Goal: Feedback & Contribution: Leave review/rating

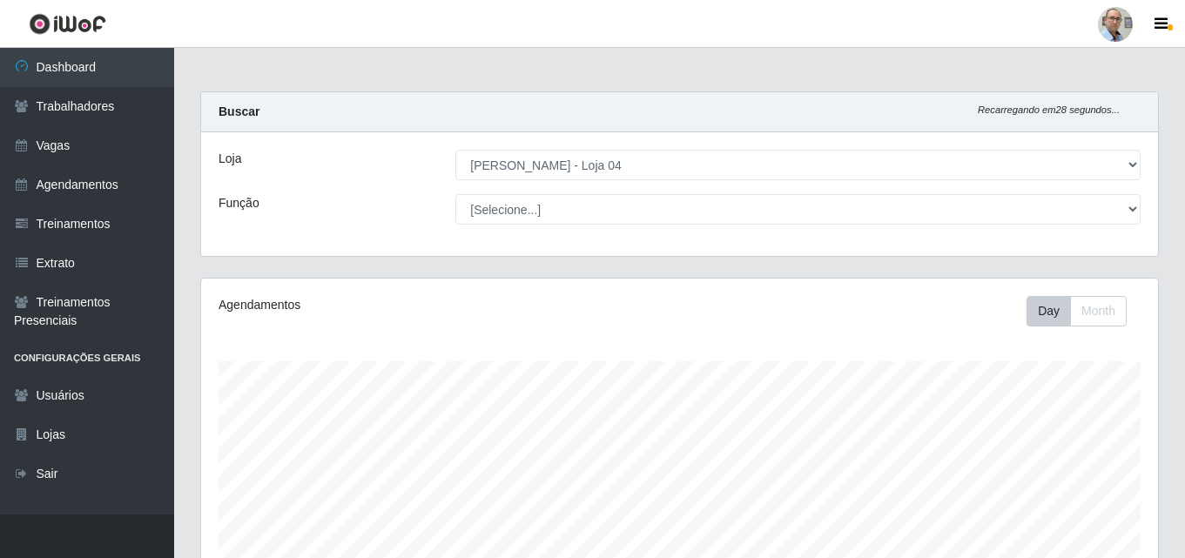
select select "251"
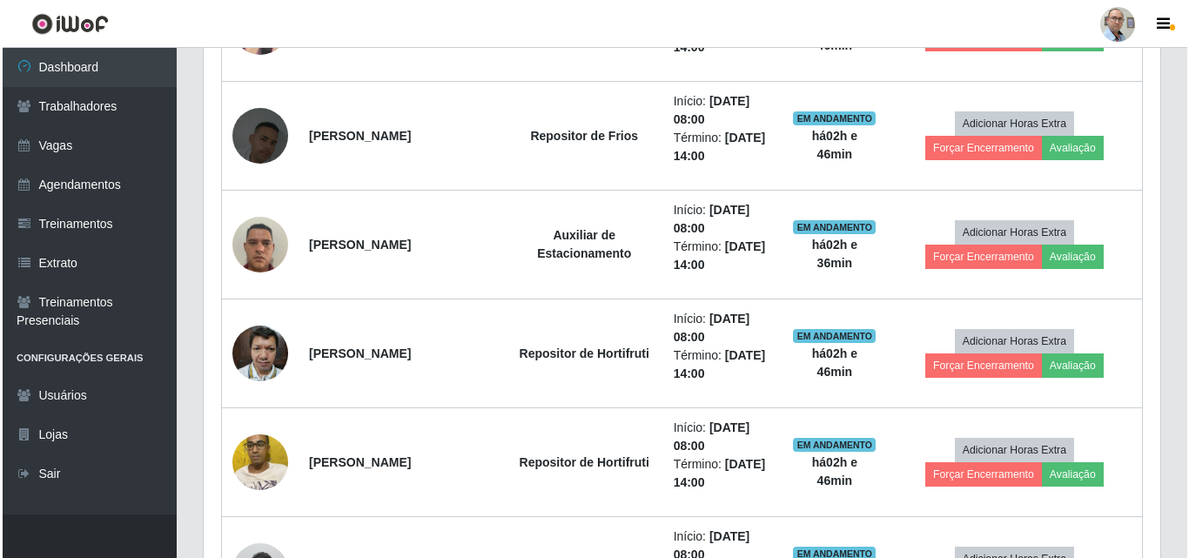
scroll to position [1333, 0]
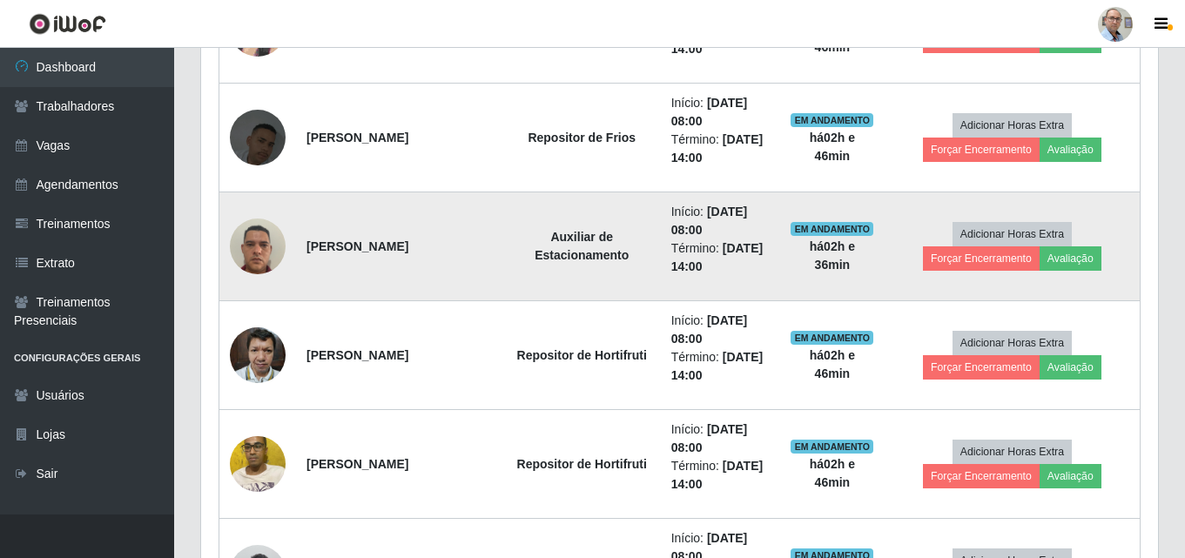
drag, startPoint x: 308, startPoint y: 245, endPoint x: 454, endPoint y: 240, distance: 146.3
click at [454, 240] on td "[PERSON_NAME]" at bounding box center [399, 246] width 207 height 109
copy strong "[PERSON_NAME]"
click at [1066, 252] on button "Avaliação" at bounding box center [1070, 258] width 62 height 24
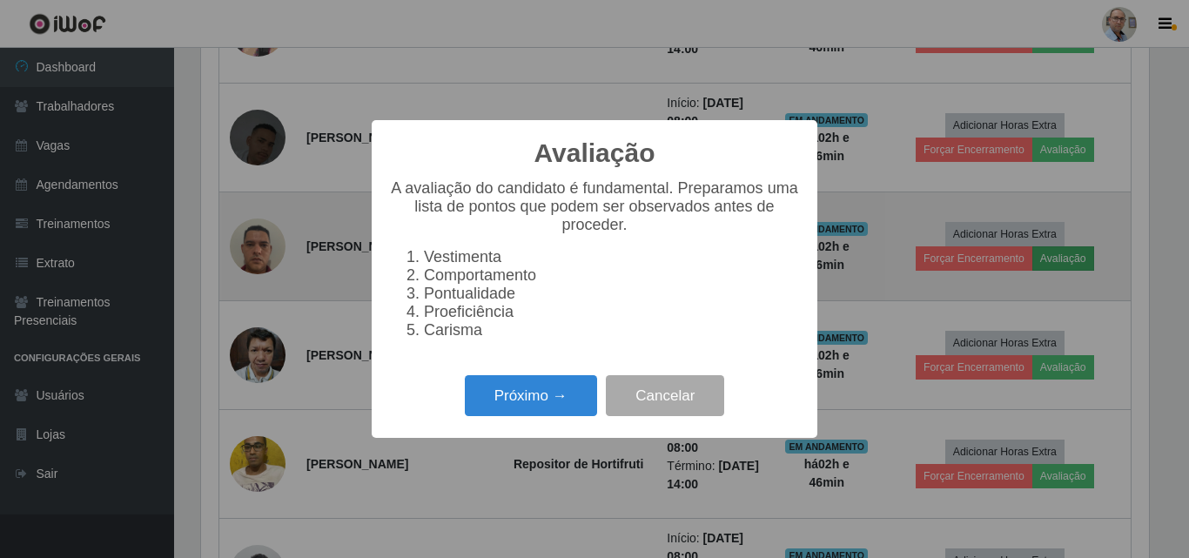
scroll to position [361, 948]
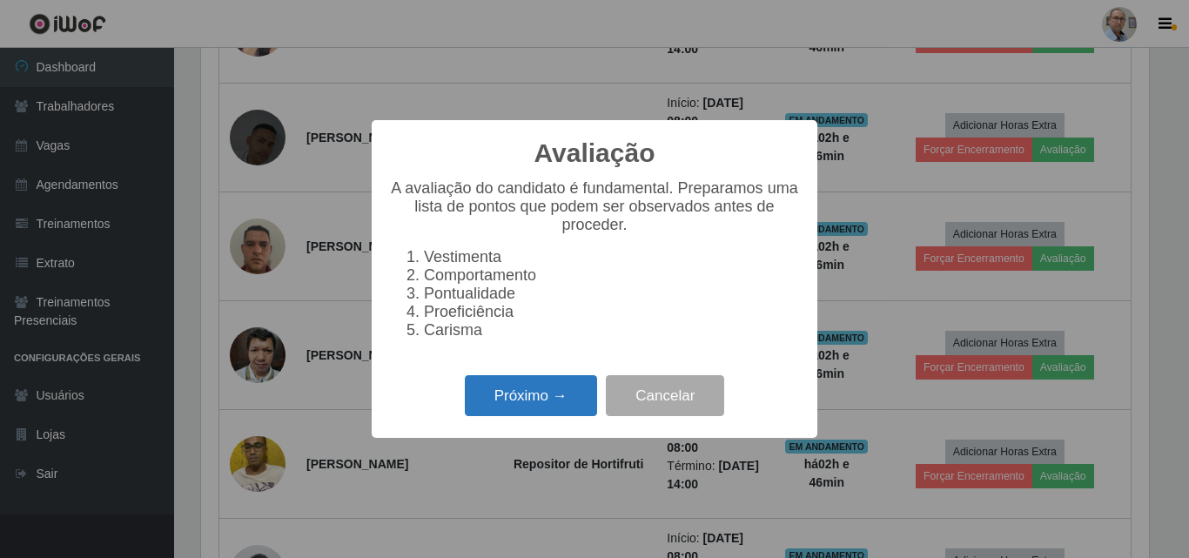
click at [550, 406] on button "Próximo →" at bounding box center [531, 395] width 132 height 41
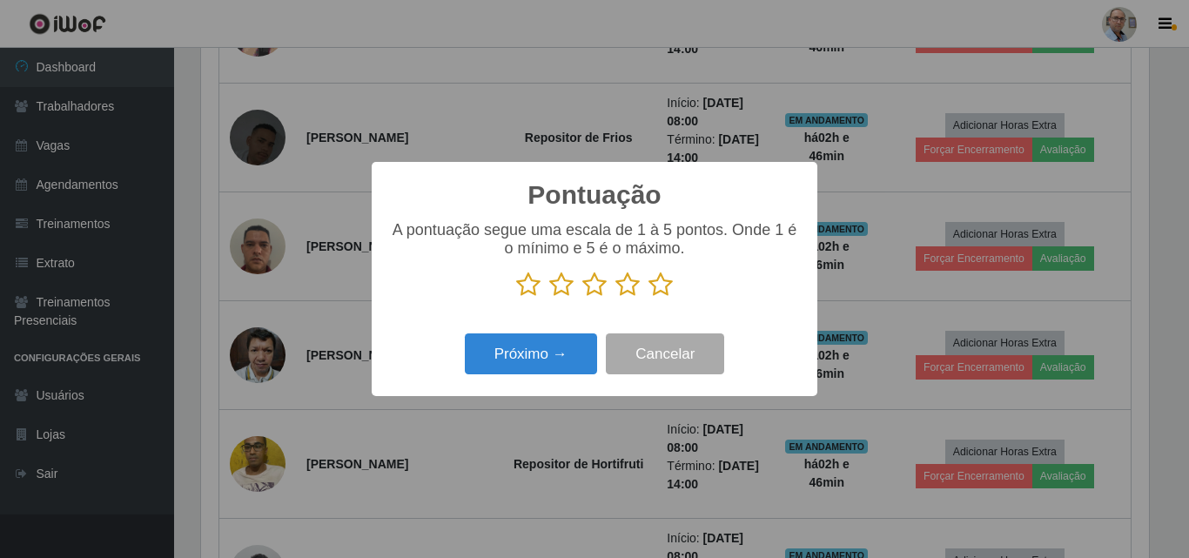
click at [532, 286] on icon at bounding box center [528, 285] width 24 height 26
click at [516, 298] on input "radio" at bounding box center [516, 298] width 0 height 0
click at [562, 361] on button "Próximo →" at bounding box center [531, 353] width 132 height 41
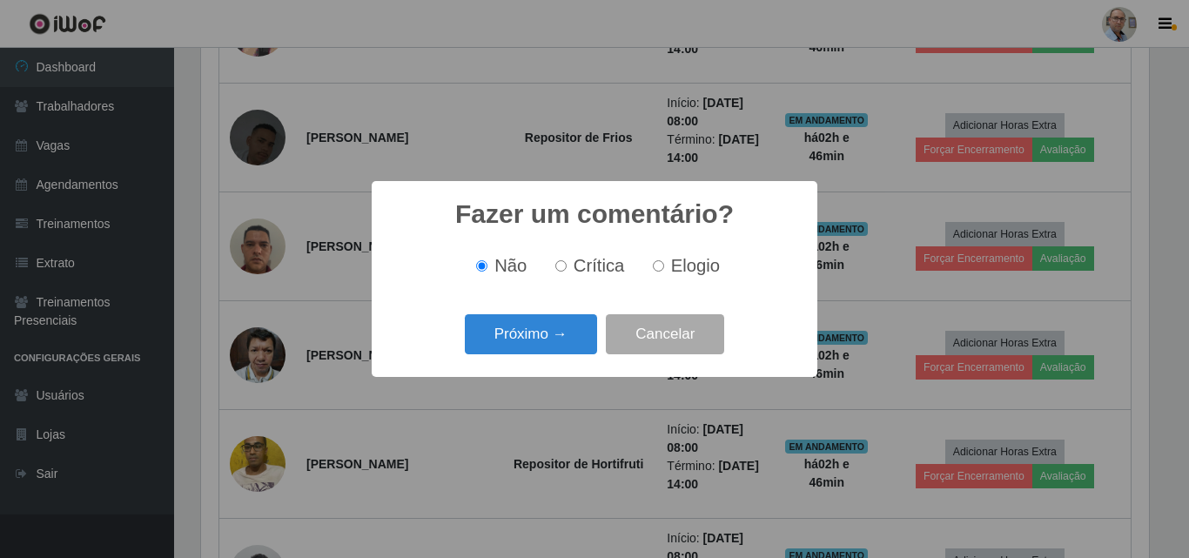
click at [569, 272] on label "Crítica" at bounding box center [586, 266] width 77 height 20
click at [567, 272] on input "Crítica" at bounding box center [560, 265] width 11 height 11
radio input "true"
click at [567, 342] on button "Próximo →" at bounding box center [531, 334] width 132 height 41
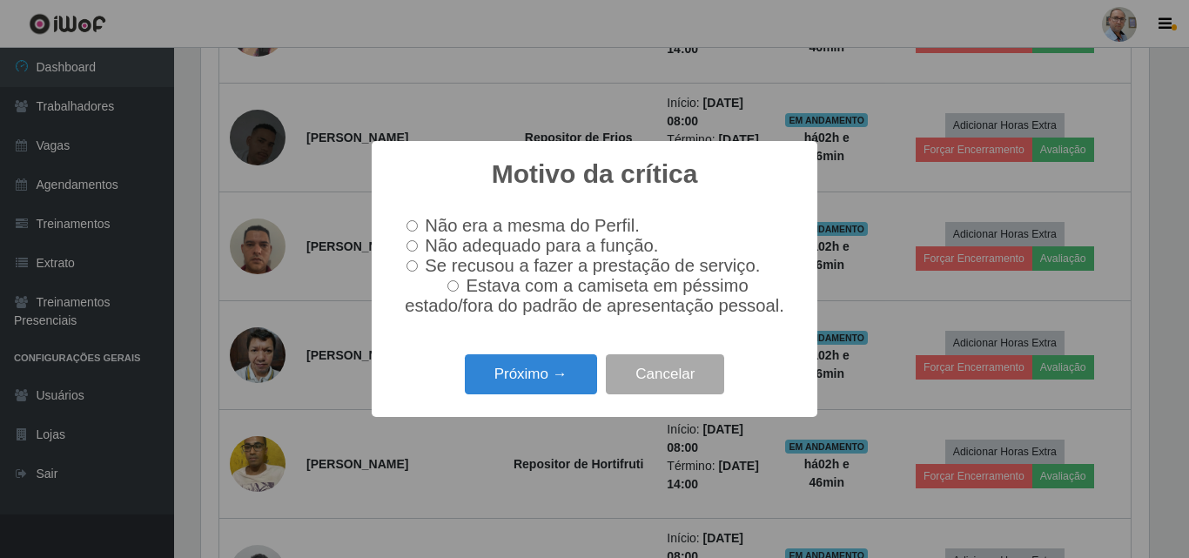
click at [406, 256] on label "Se recusou a fazer a prestação de serviço." at bounding box center [580, 266] width 360 height 20
click at [407, 260] on input "Se recusou a fazer a prestação de serviço." at bounding box center [412, 265] width 11 height 11
radio input "true"
click at [409, 242] on input "Não adequado para a função." at bounding box center [412, 245] width 11 height 11
radio input "true"
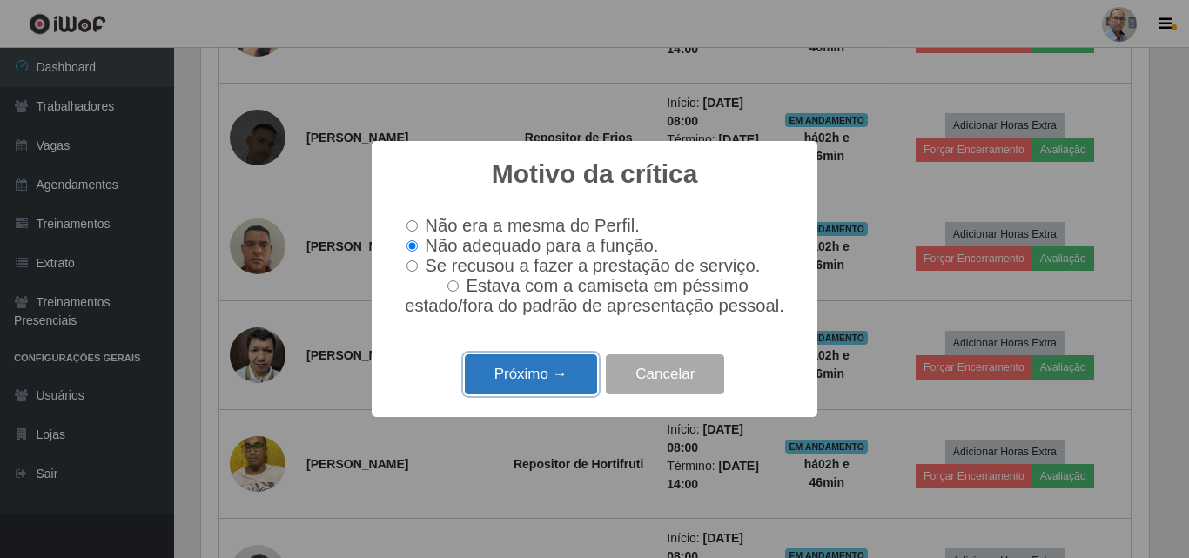
click at [550, 381] on button "Próximo →" at bounding box center [531, 374] width 132 height 41
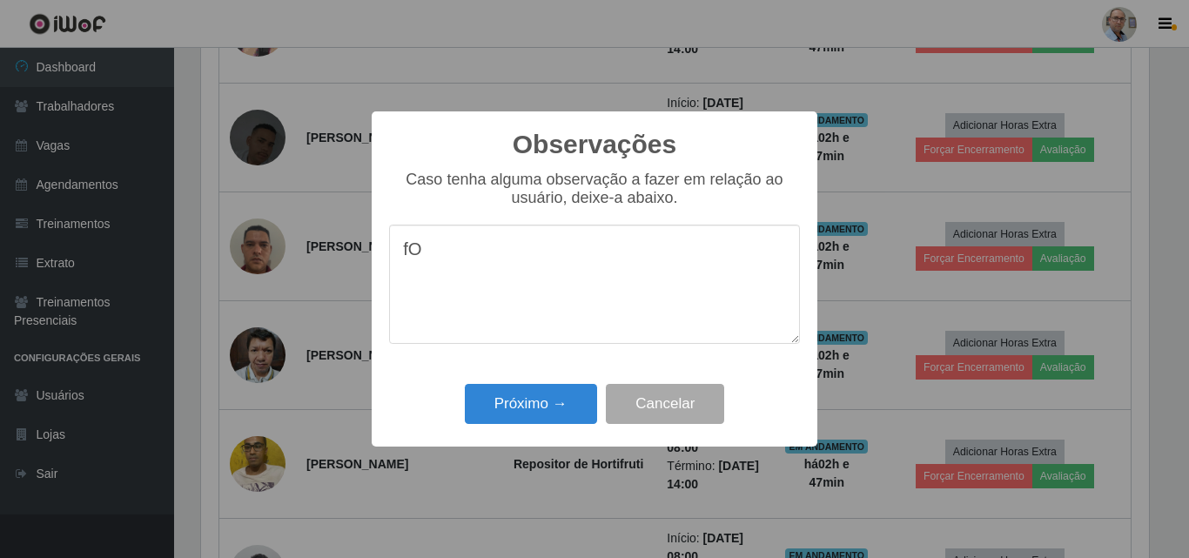
type textarea "f"
type textarea "Foi embora antes do horário estabelecido"
click at [522, 428] on div "Próximo → Cancelar" at bounding box center [594, 404] width 411 height 50
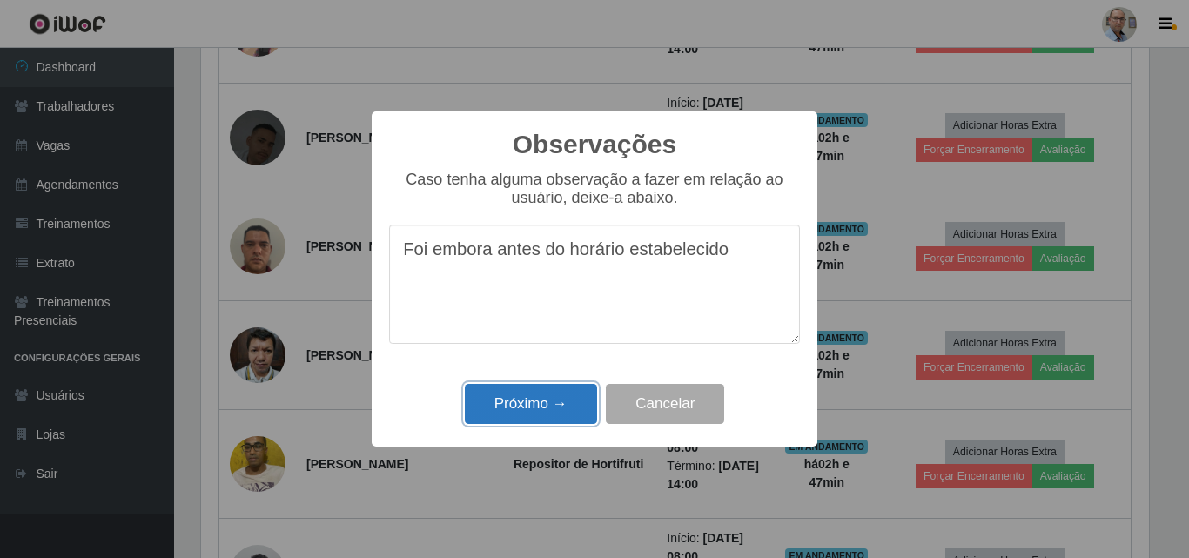
click at [526, 425] on button "Próximo →" at bounding box center [531, 404] width 132 height 41
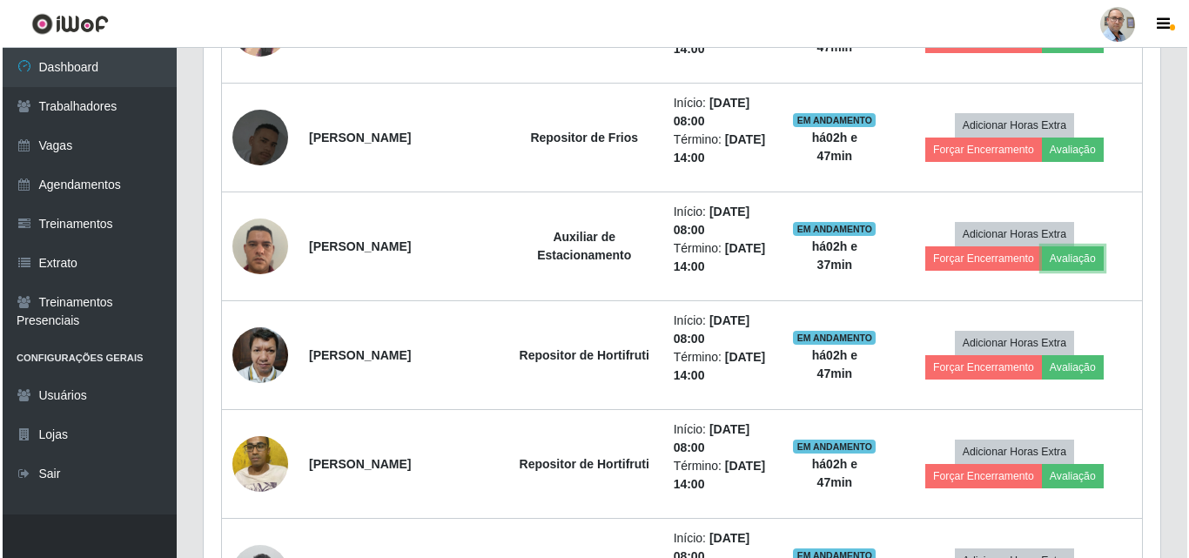
scroll to position [361, 957]
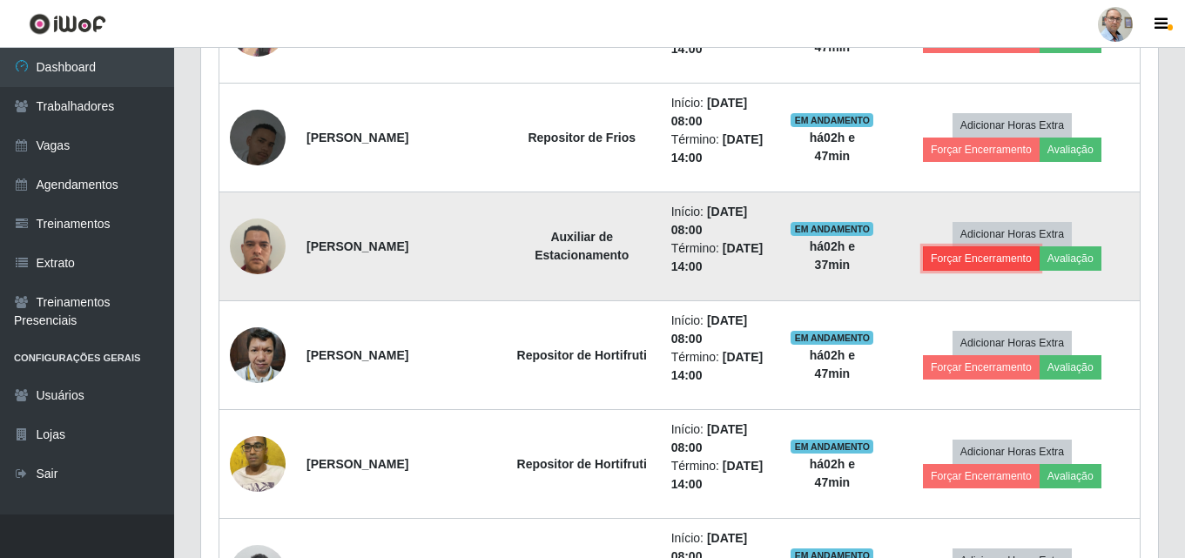
click at [984, 255] on button "Forçar Encerramento" at bounding box center [981, 258] width 117 height 24
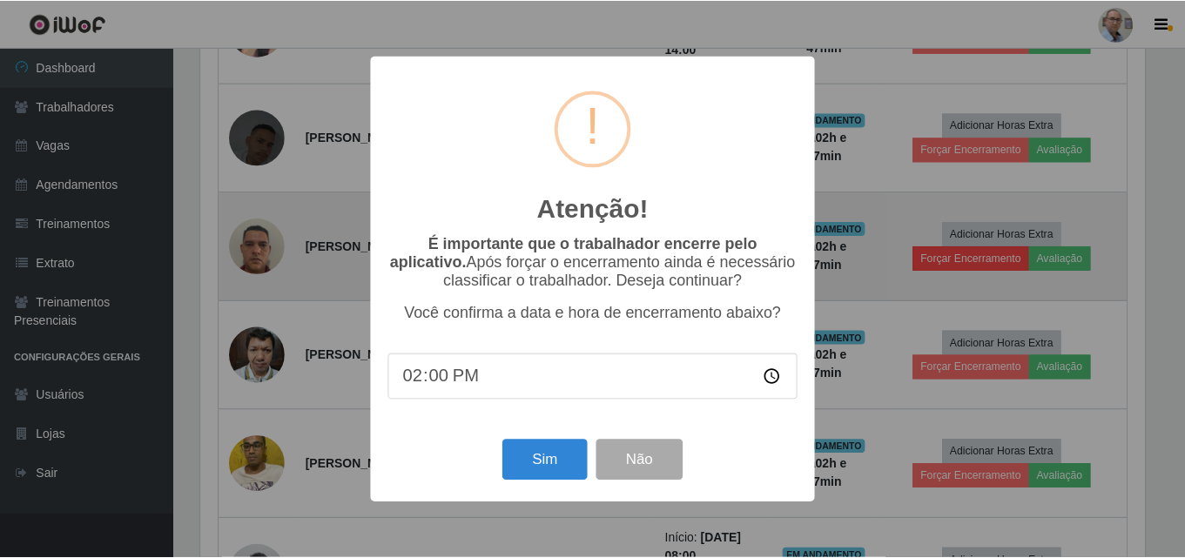
scroll to position [361, 948]
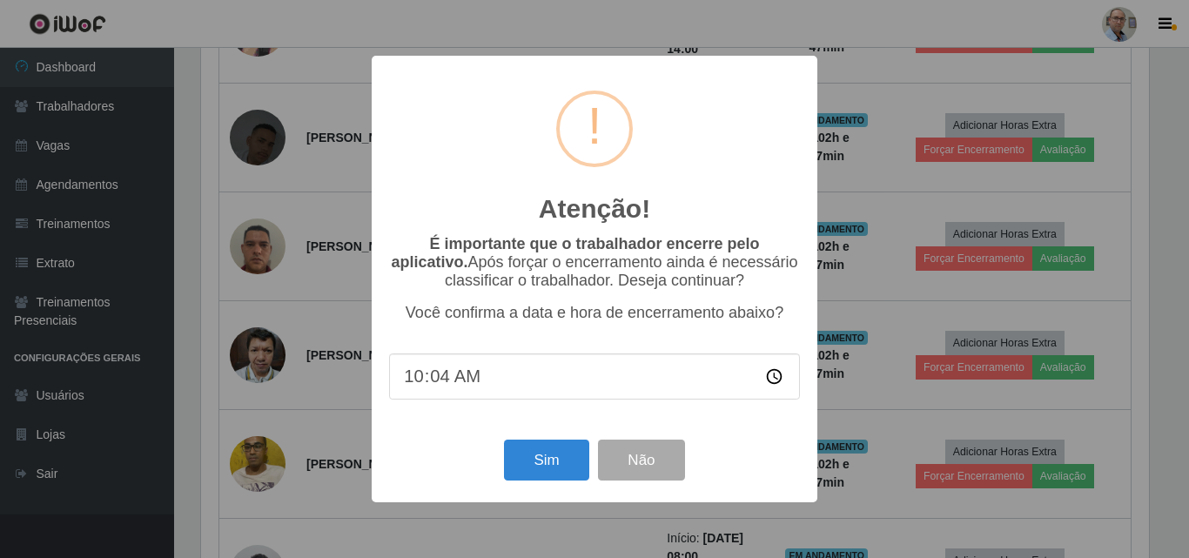
type input "10:45"
click at [567, 467] on button "Sim" at bounding box center [546, 460] width 84 height 41
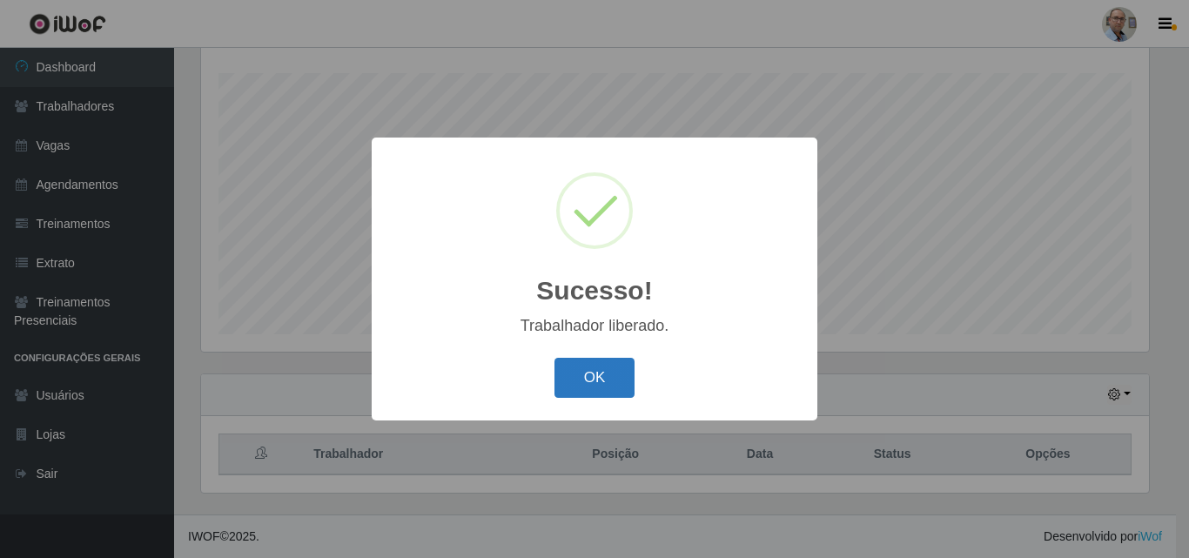
click at [613, 386] on button "OK" at bounding box center [595, 378] width 81 height 41
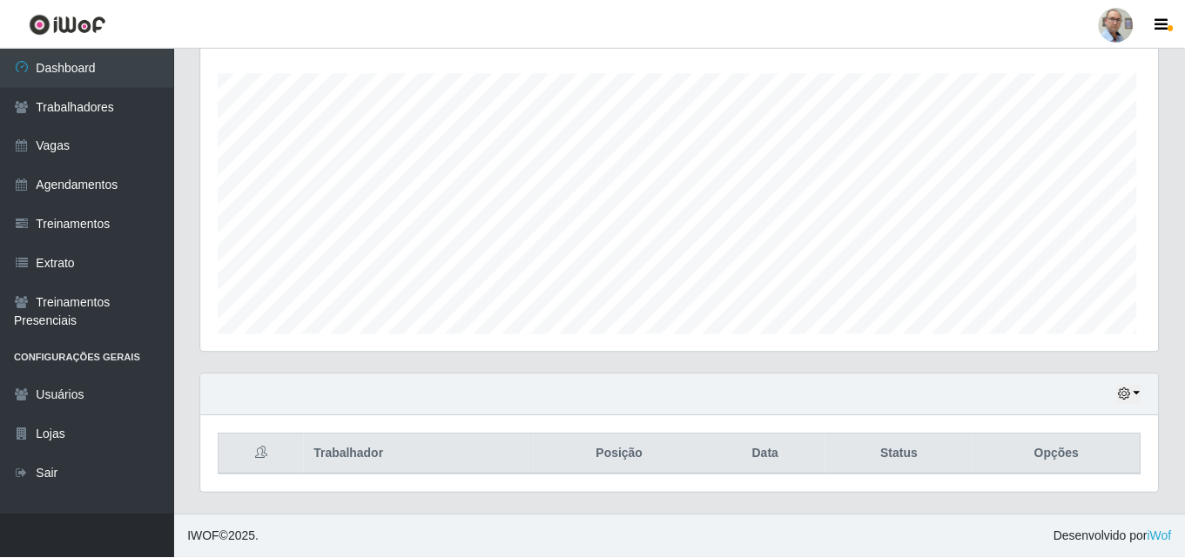
scroll to position [361, 957]
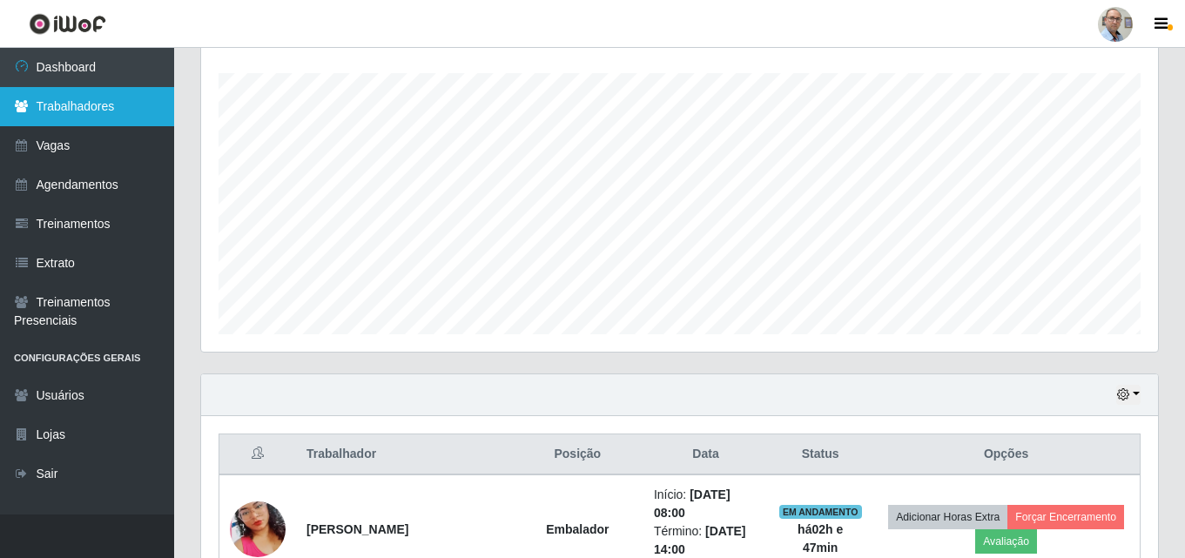
click at [87, 105] on link "Trabalhadores" at bounding box center [87, 106] width 174 height 39
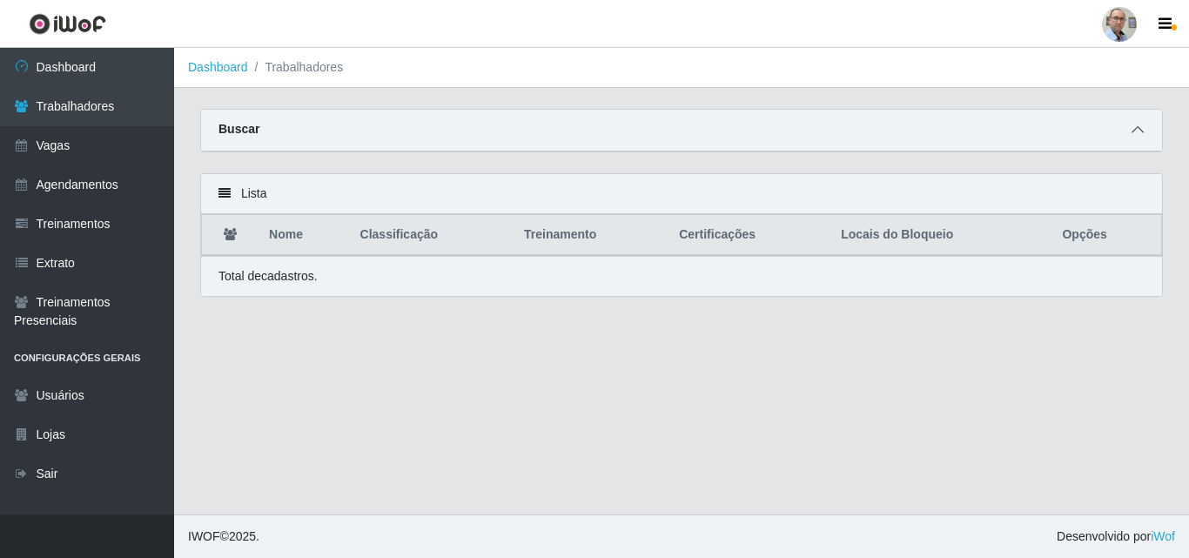
click at [1134, 129] on icon at bounding box center [1138, 130] width 12 height 12
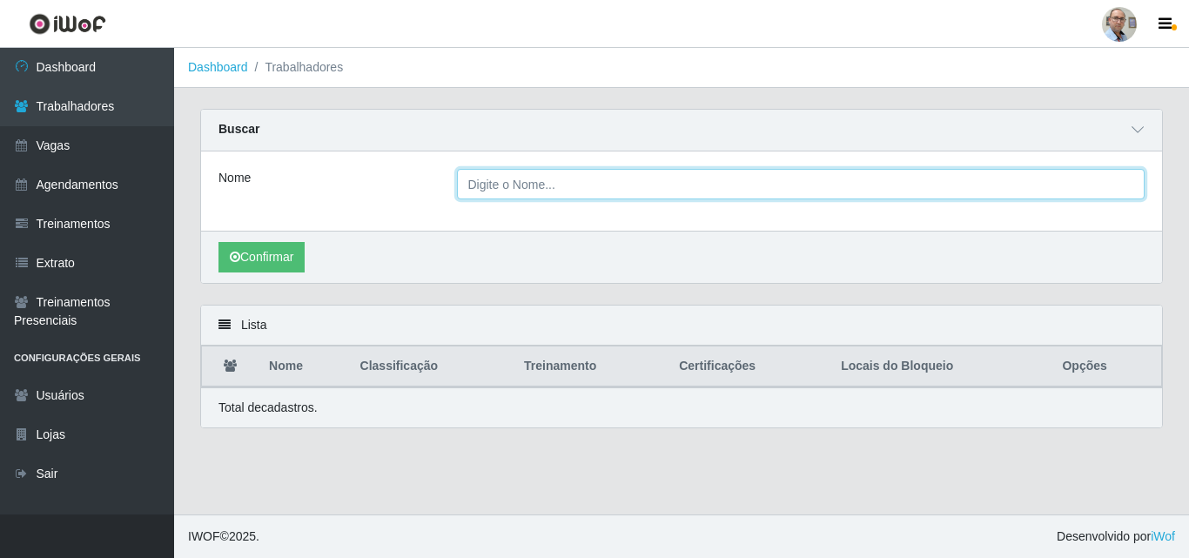
click at [502, 186] on input "Nome" at bounding box center [801, 184] width 689 height 30
paste input "[PERSON_NAME]"
type input "[PERSON_NAME]"
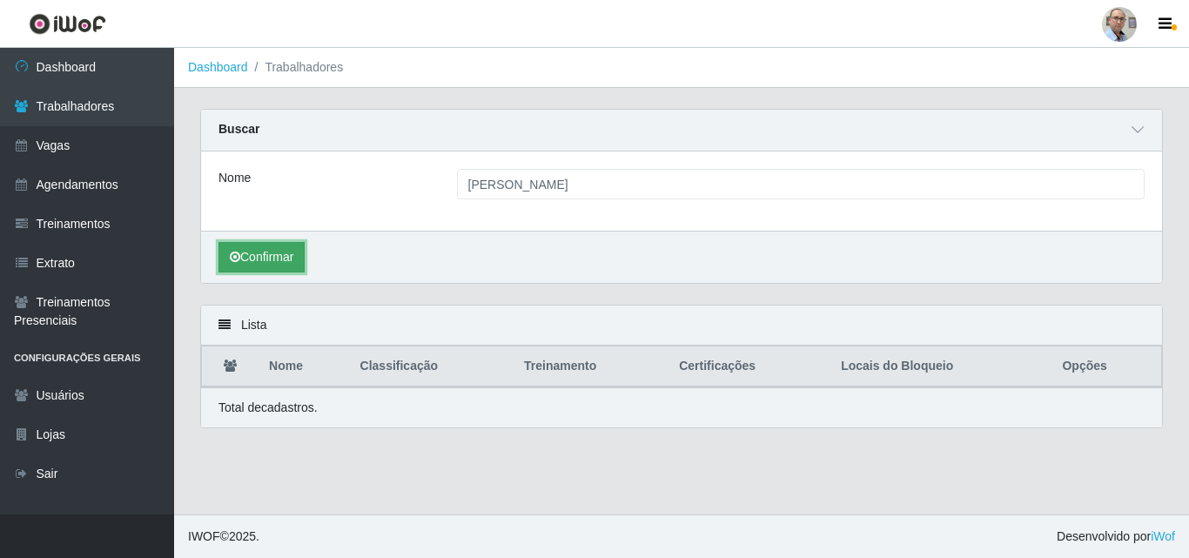
click at [278, 261] on button "Confirmar" at bounding box center [262, 257] width 86 height 30
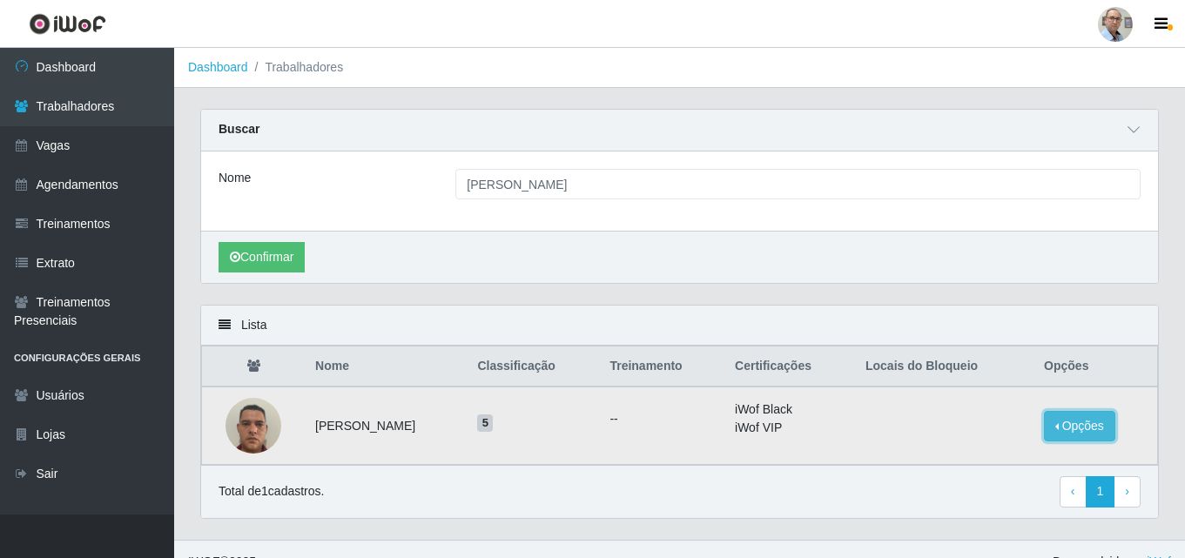
click at [1074, 425] on button "Opções" at bounding box center [1079, 426] width 71 height 30
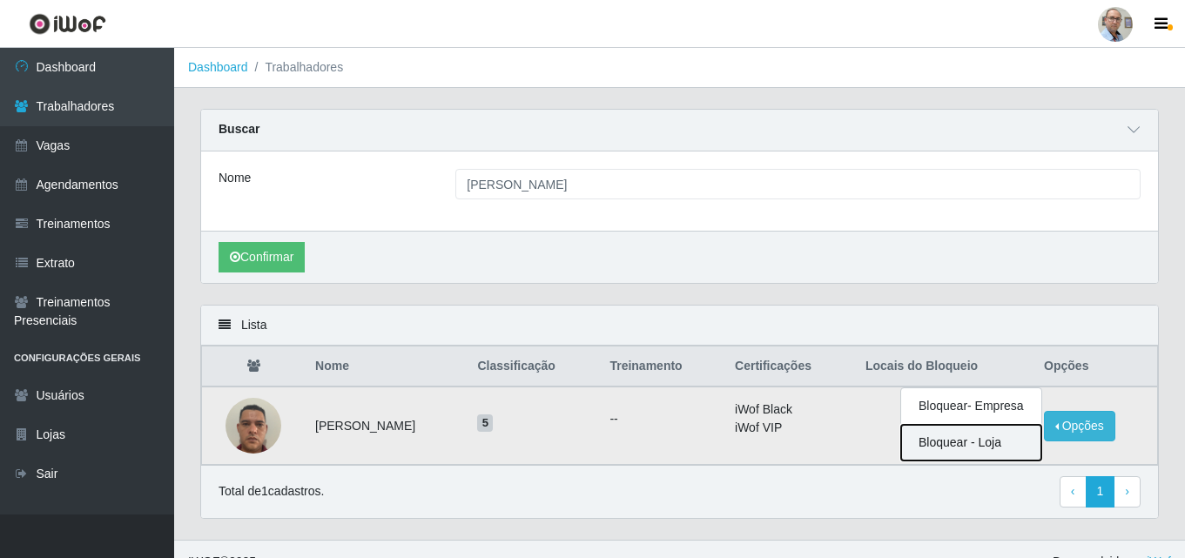
click at [985, 441] on button "Bloquear - Loja" at bounding box center [971, 443] width 140 height 36
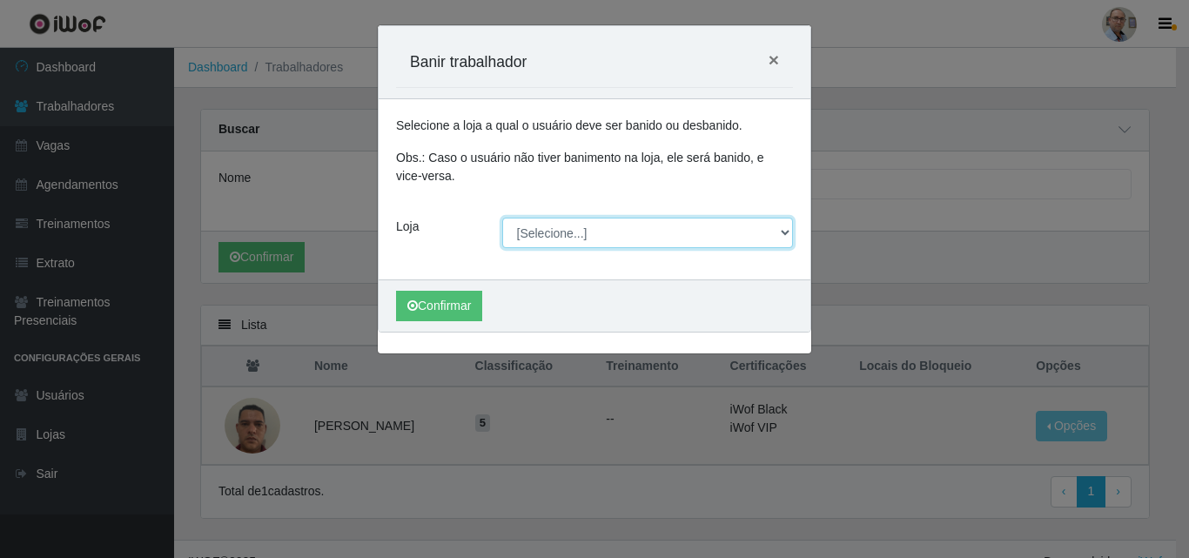
click at [633, 240] on select "[Selecione...] Mar Vermelho - Loja 04" at bounding box center [648, 233] width 292 height 30
select select "251"
click at [502, 218] on select "[Selecione...] Mar Vermelho - Loja 04" at bounding box center [648, 233] width 292 height 30
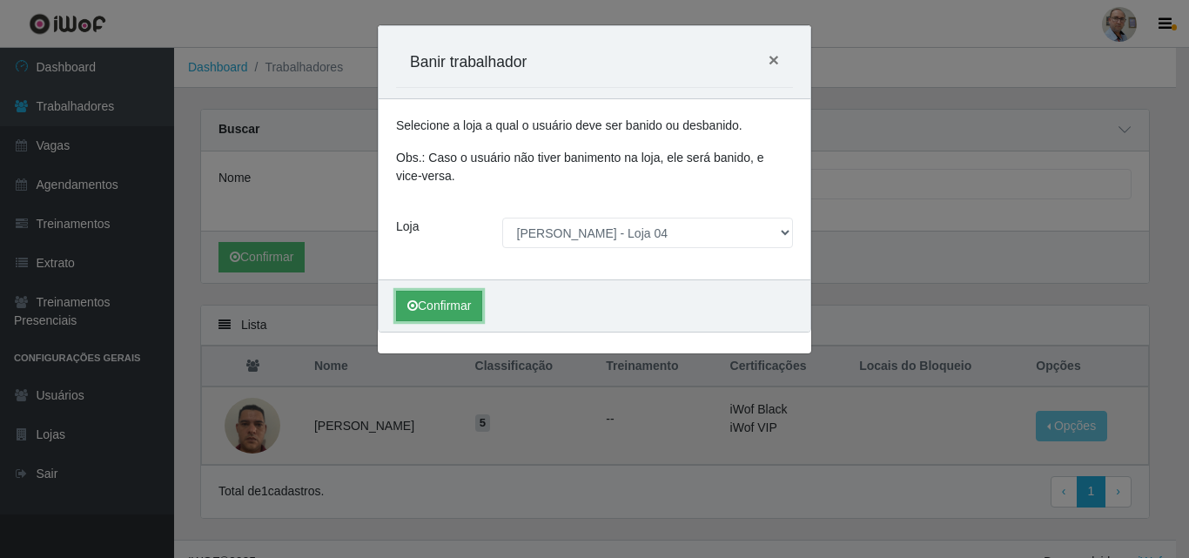
click at [445, 304] on button "Confirmar" at bounding box center [439, 306] width 86 height 30
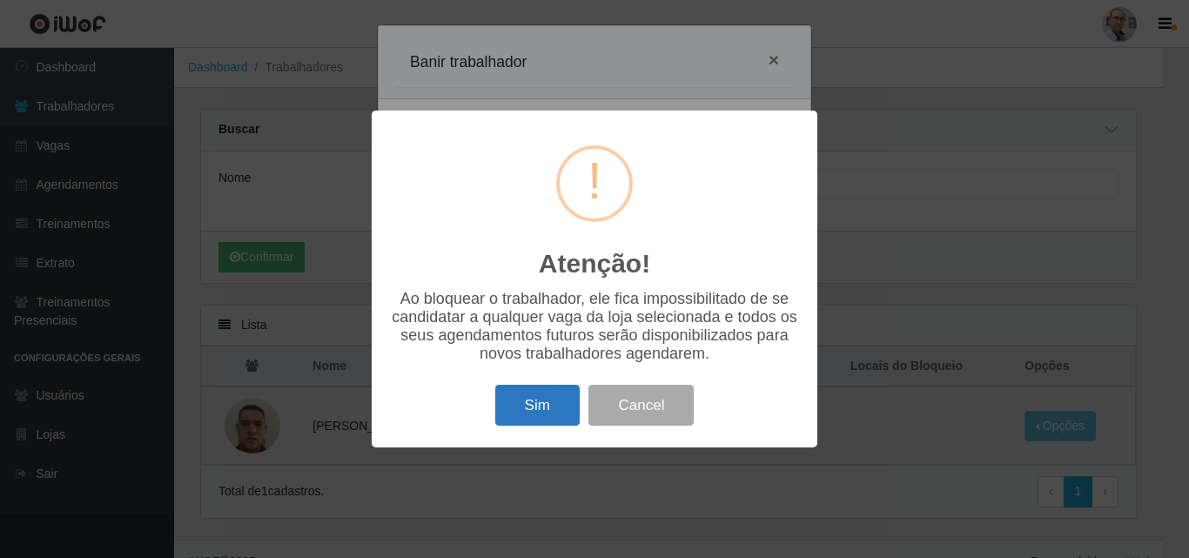
click at [553, 417] on button "Sim" at bounding box center [537, 405] width 84 height 41
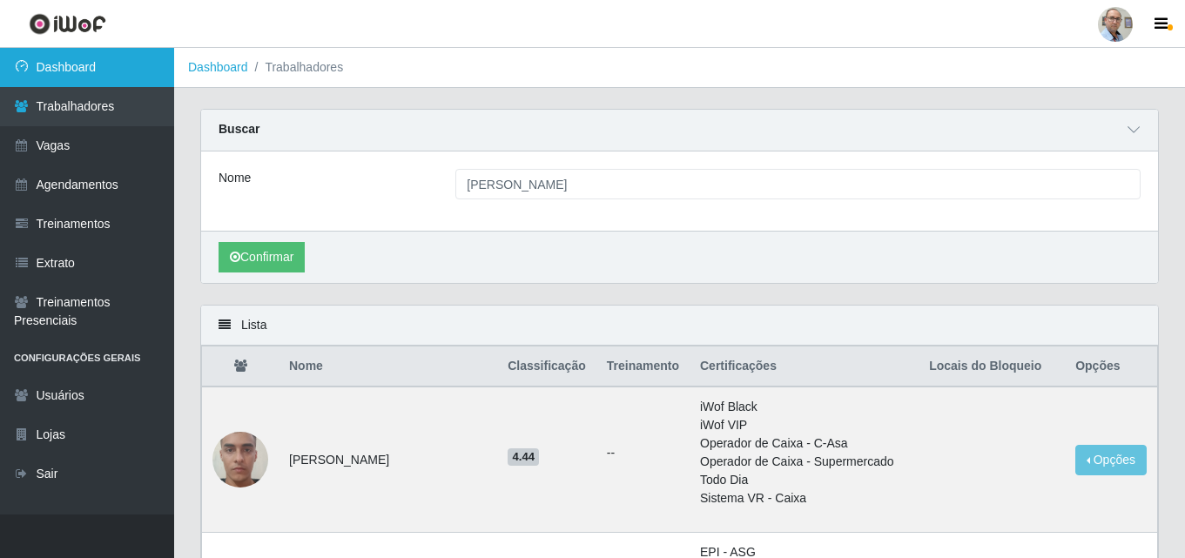
click at [75, 60] on link "Dashboard" at bounding box center [87, 67] width 174 height 39
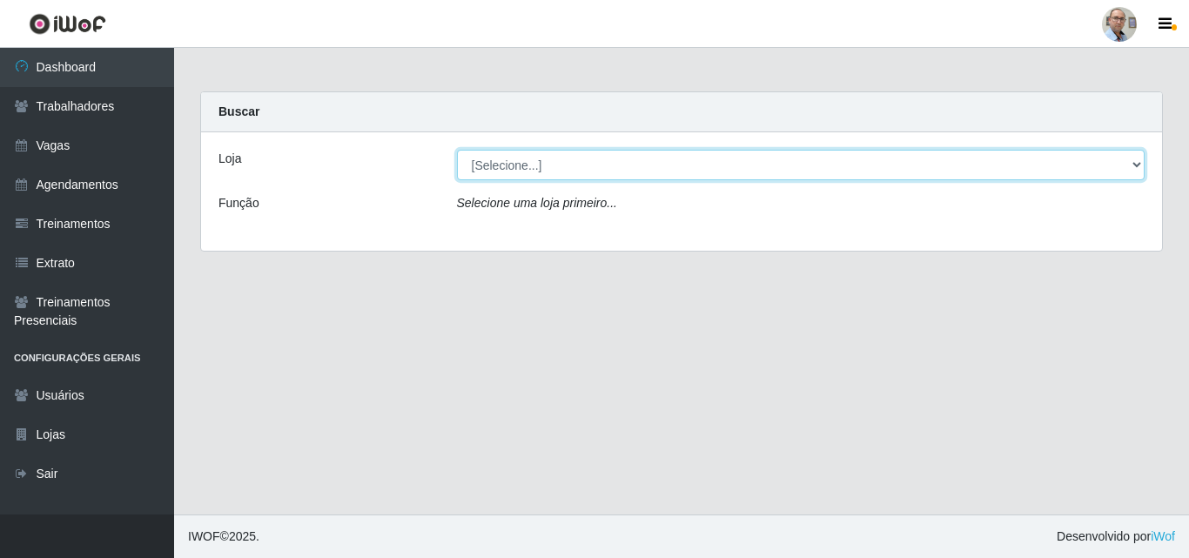
click at [552, 168] on select "[Selecione...] Mar Vermelho - Loja 04" at bounding box center [801, 165] width 689 height 30
select select "251"
click at [457, 150] on select "[Selecione...] Mar Vermelho - Loja 04" at bounding box center [801, 165] width 689 height 30
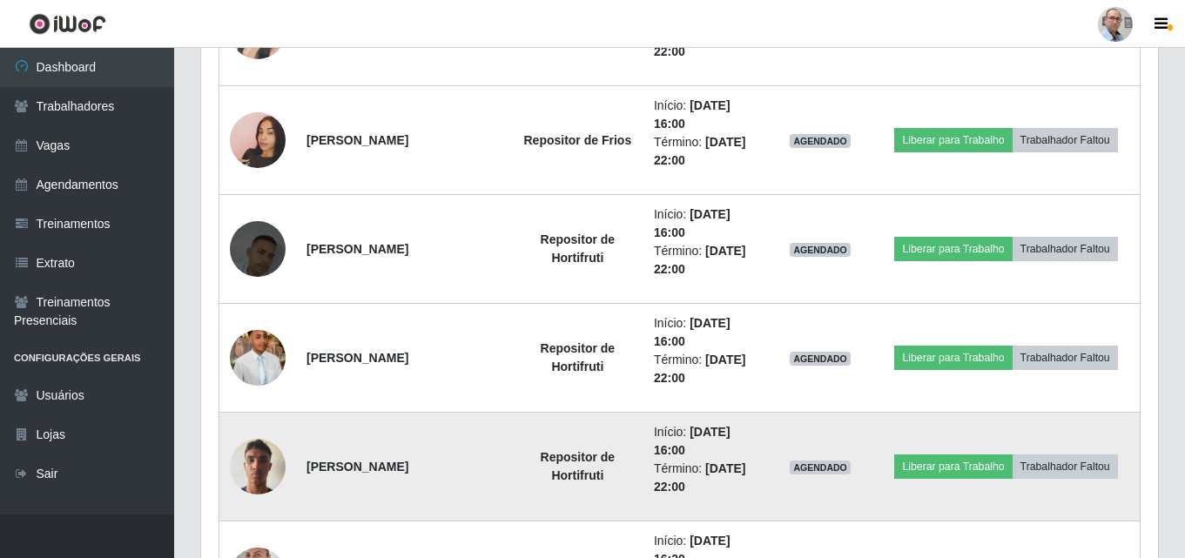
scroll to position [4527, 0]
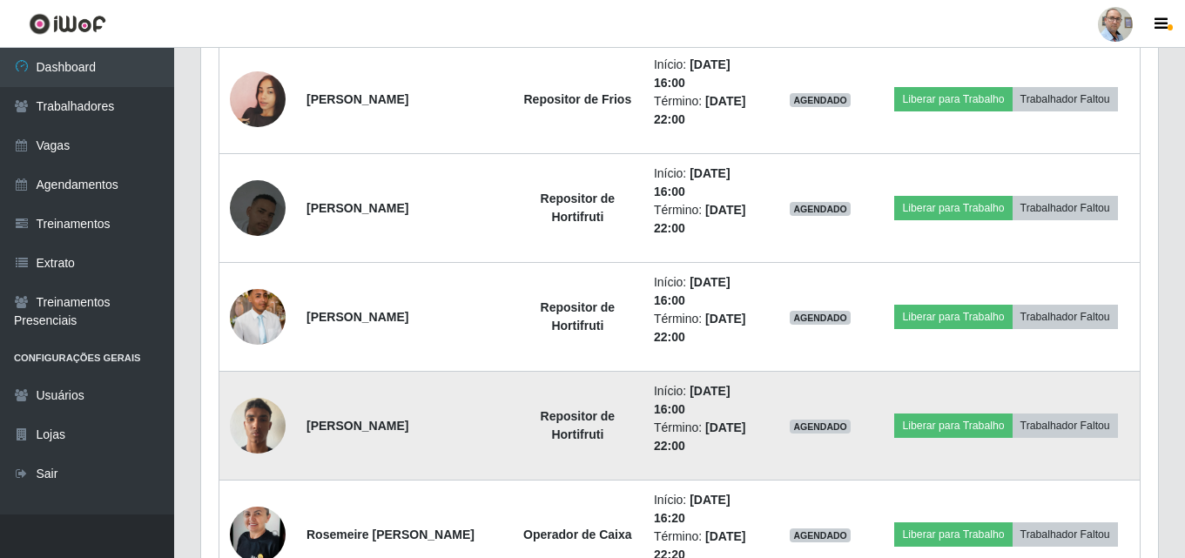
click at [272, 428] on img at bounding box center [258, 425] width 56 height 74
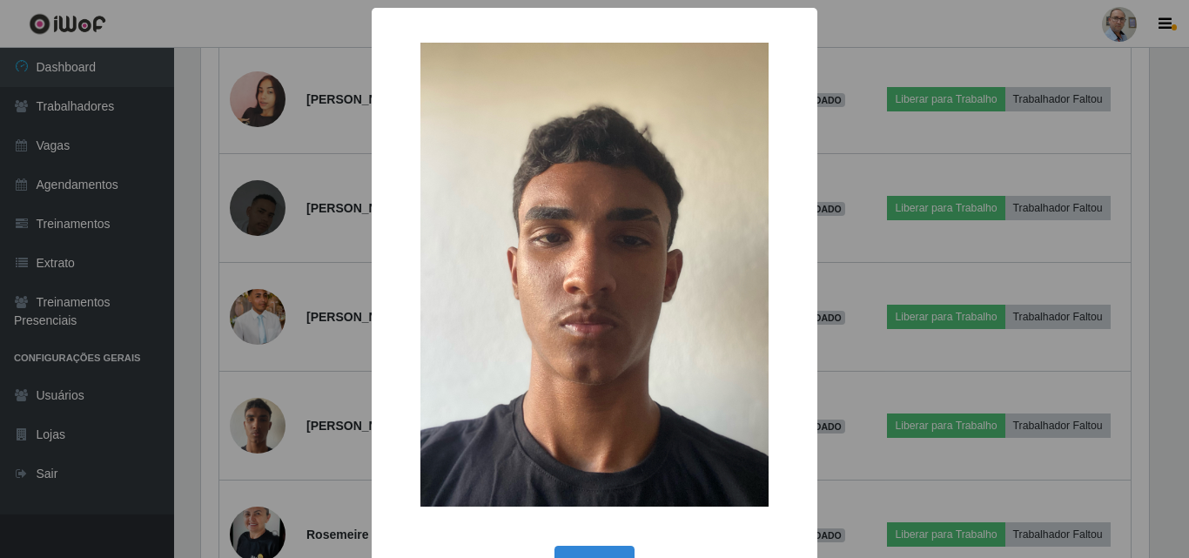
click at [860, 403] on div "× OK Cancel" at bounding box center [594, 279] width 1189 height 558
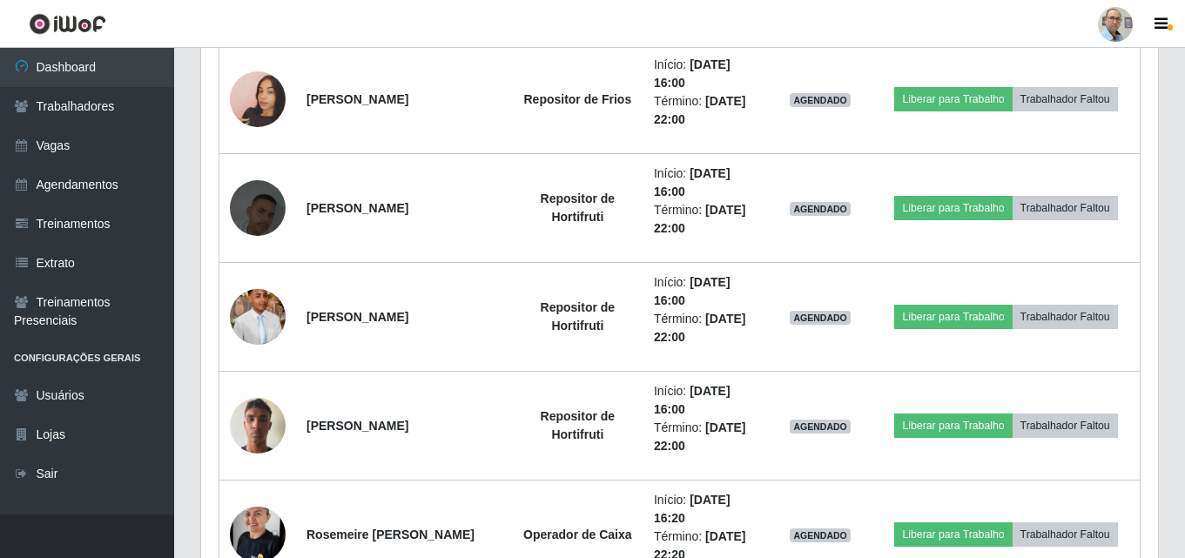
scroll to position [361, 957]
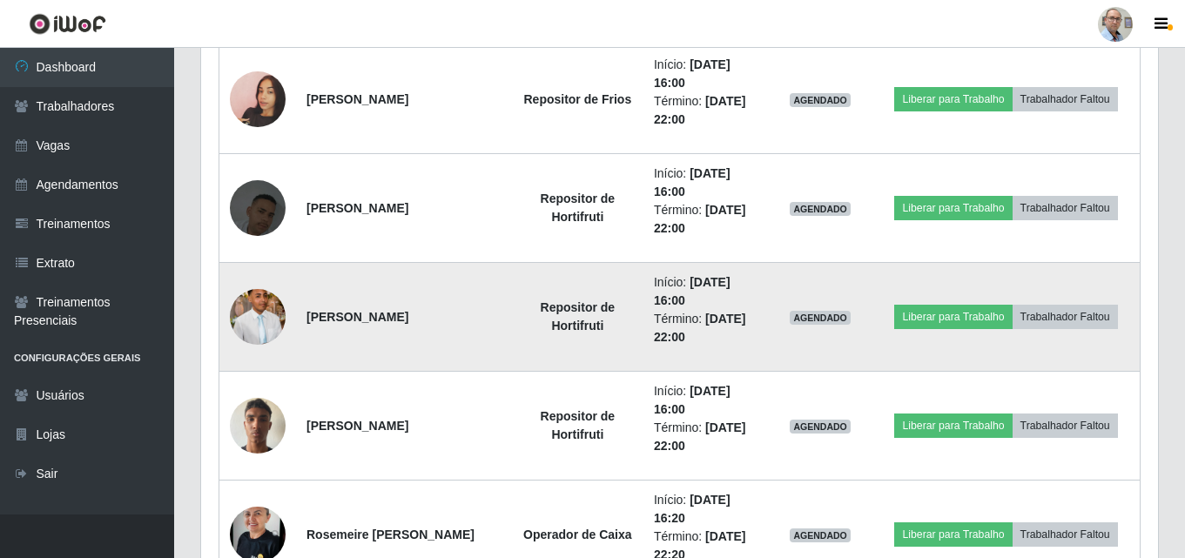
click at [252, 326] on img at bounding box center [258, 317] width 56 height 84
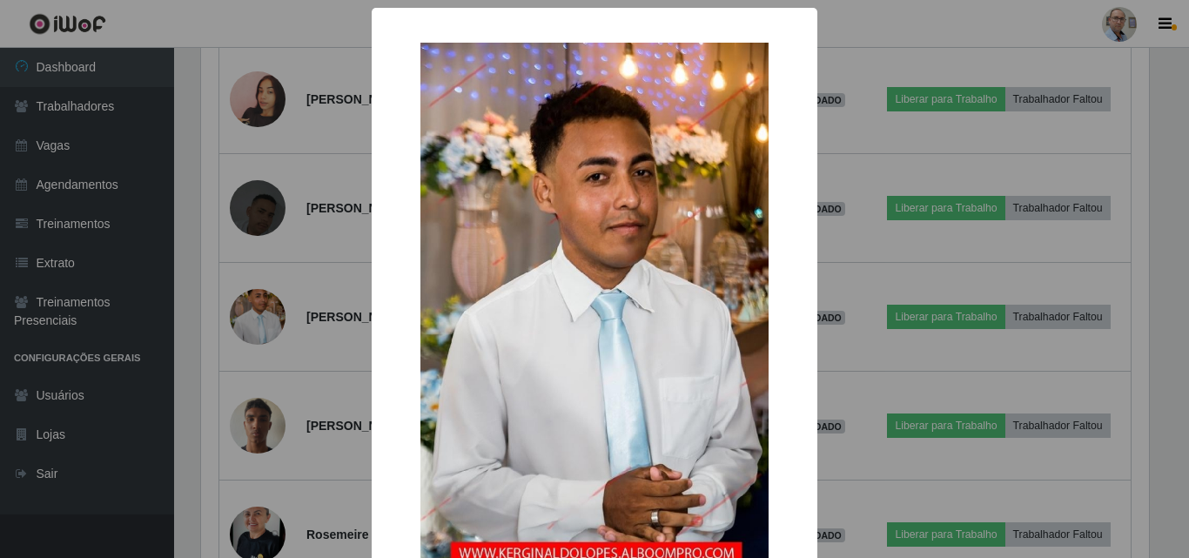
click at [864, 349] on div "× OK Cancel" at bounding box center [594, 279] width 1189 height 558
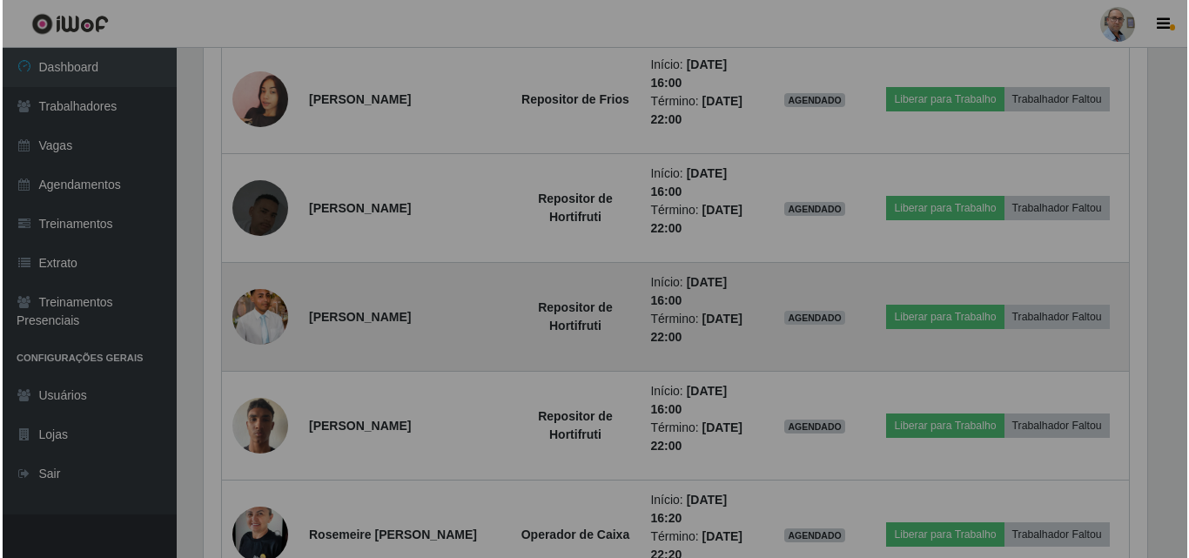
scroll to position [361, 957]
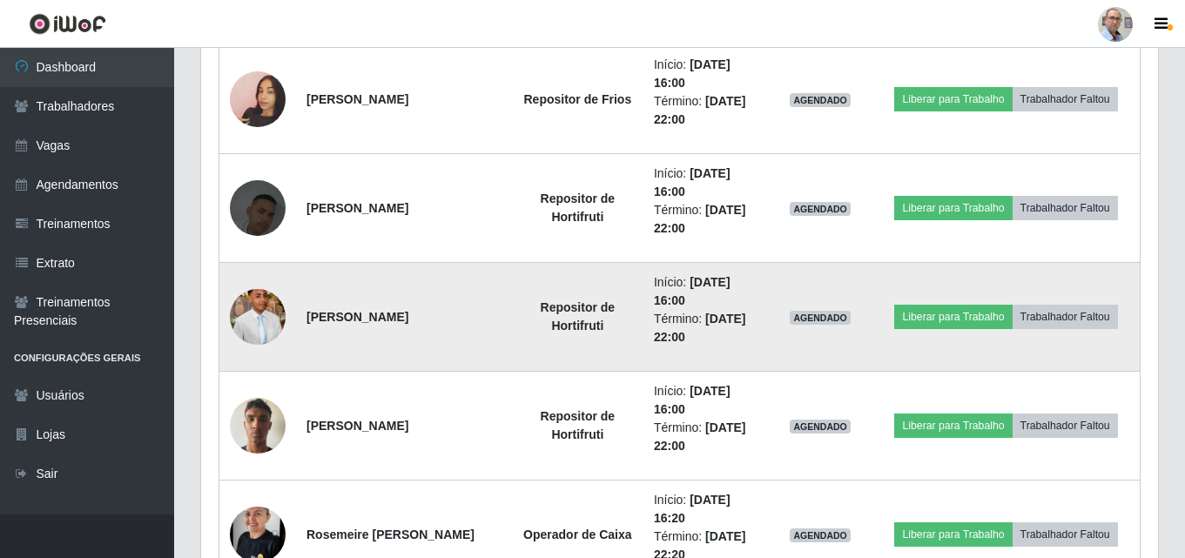
click at [271, 317] on img at bounding box center [258, 317] width 56 height 84
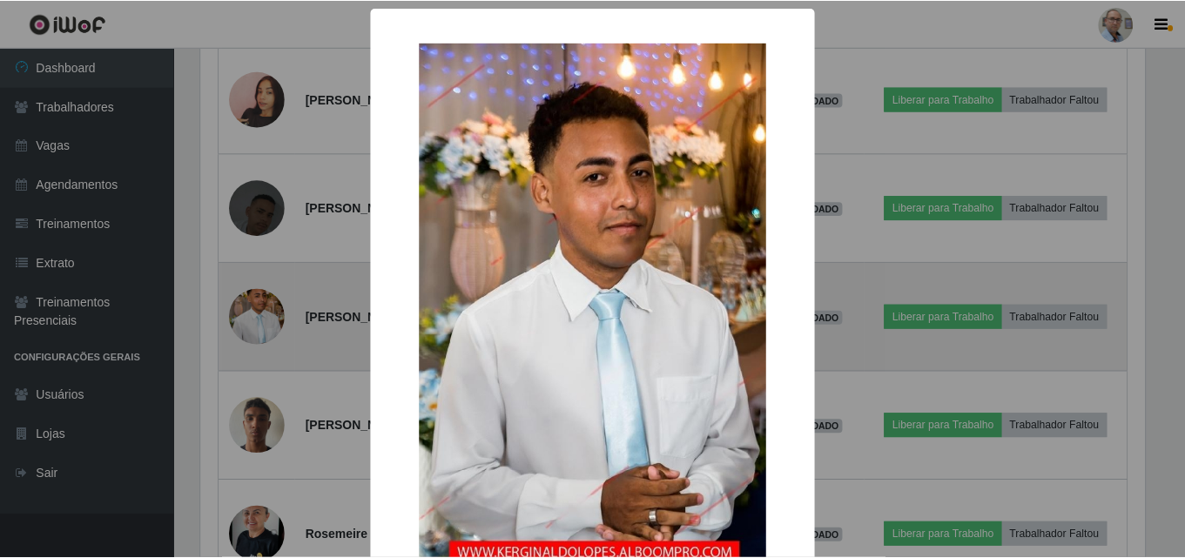
scroll to position [361, 948]
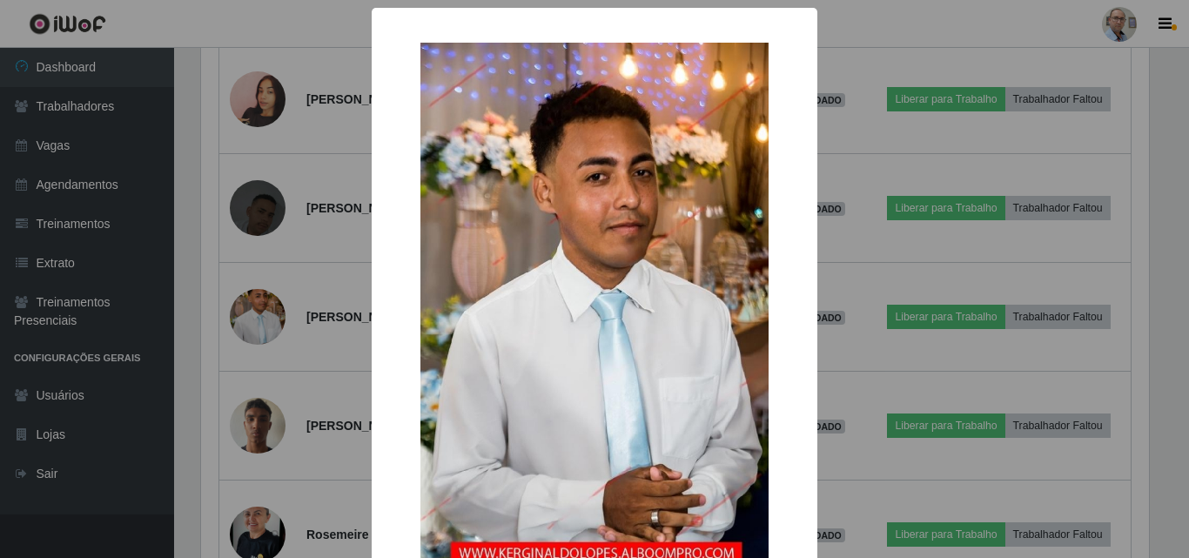
click at [892, 355] on div "× OK Cancel" at bounding box center [594, 279] width 1189 height 558
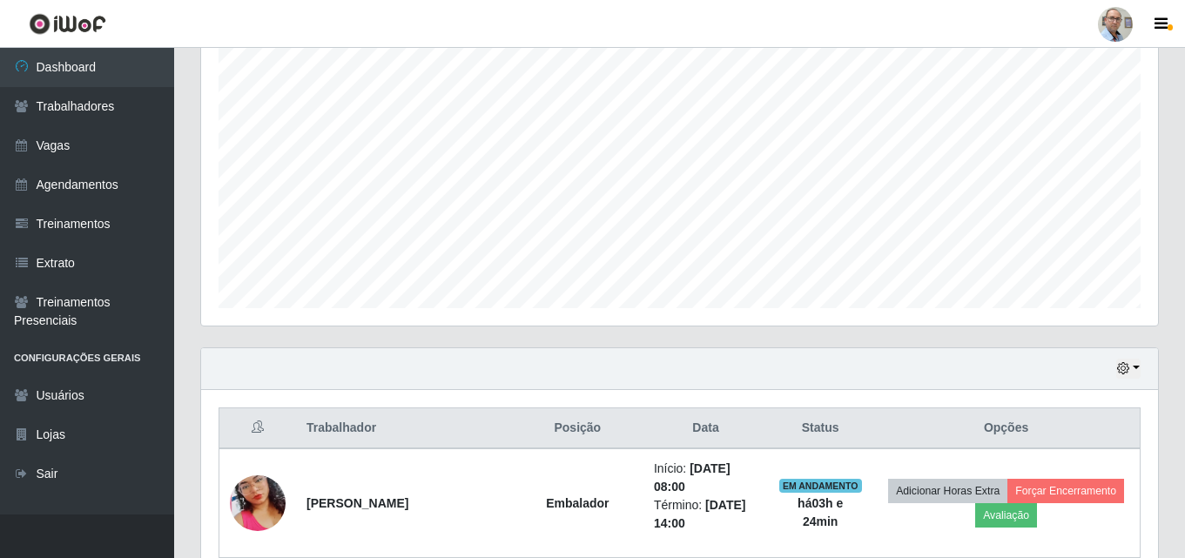
scroll to position [348, 0]
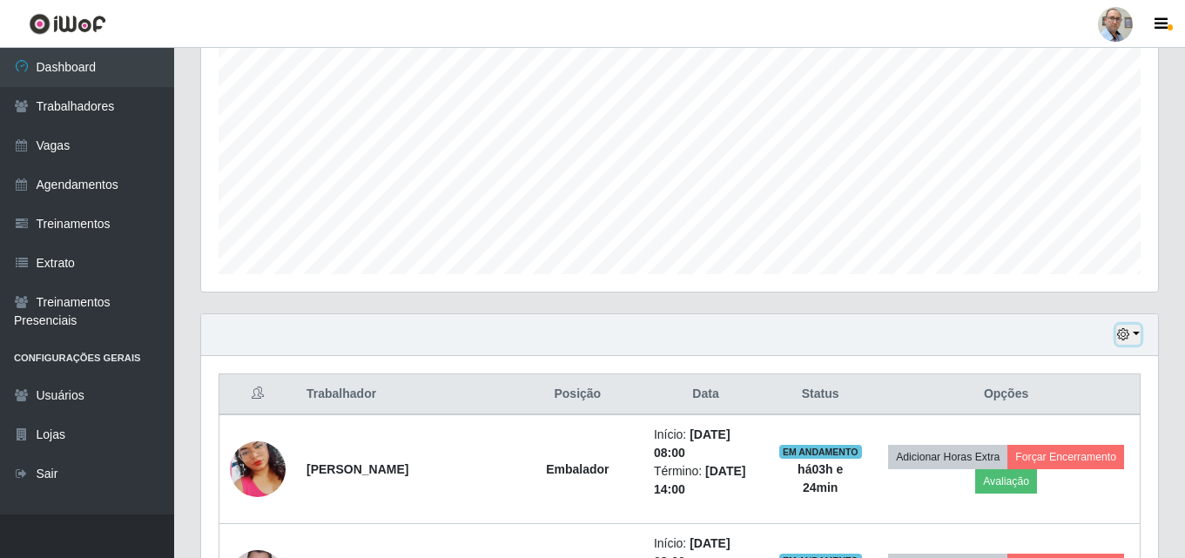
click at [1124, 337] on icon "button" at bounding box center [1123, 334] width 12 height 12
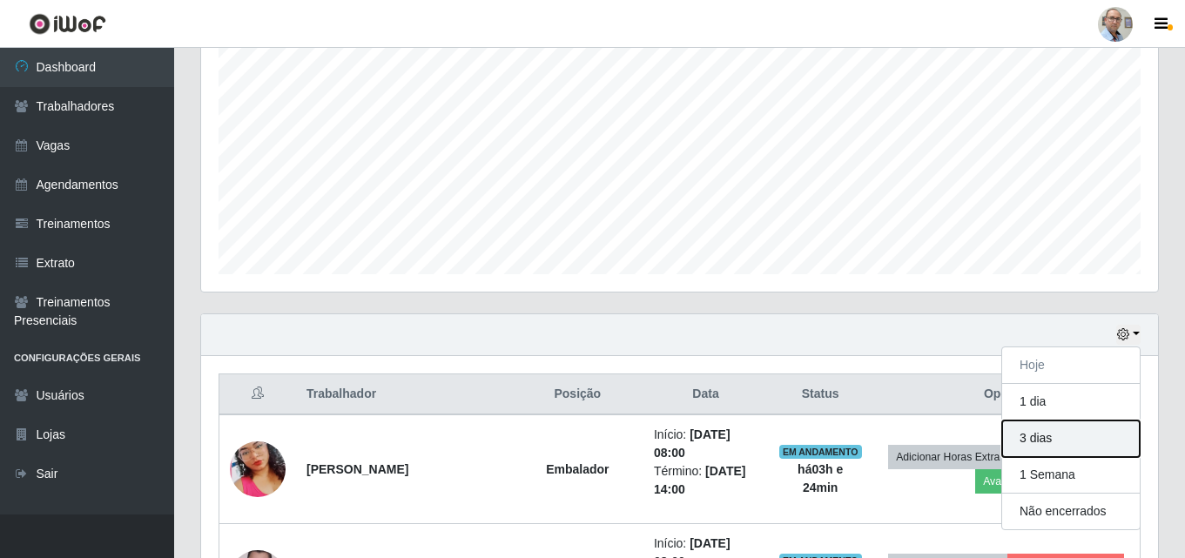
click at [1037, 445] on button "3 dias" at bounding box center [1071, 438] width 138 height 37
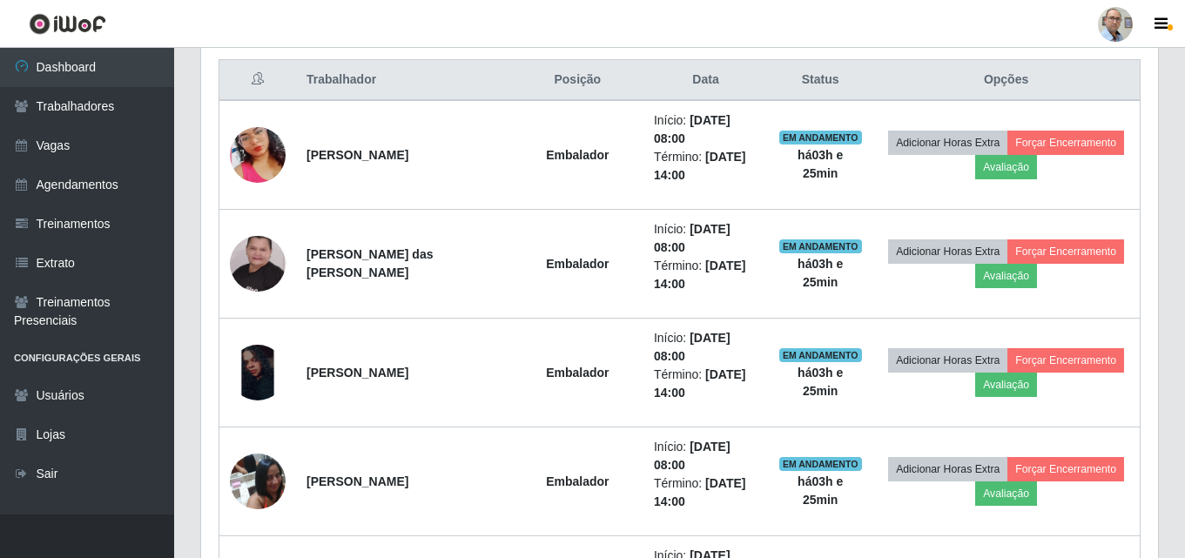
scroll to position [506, 0]
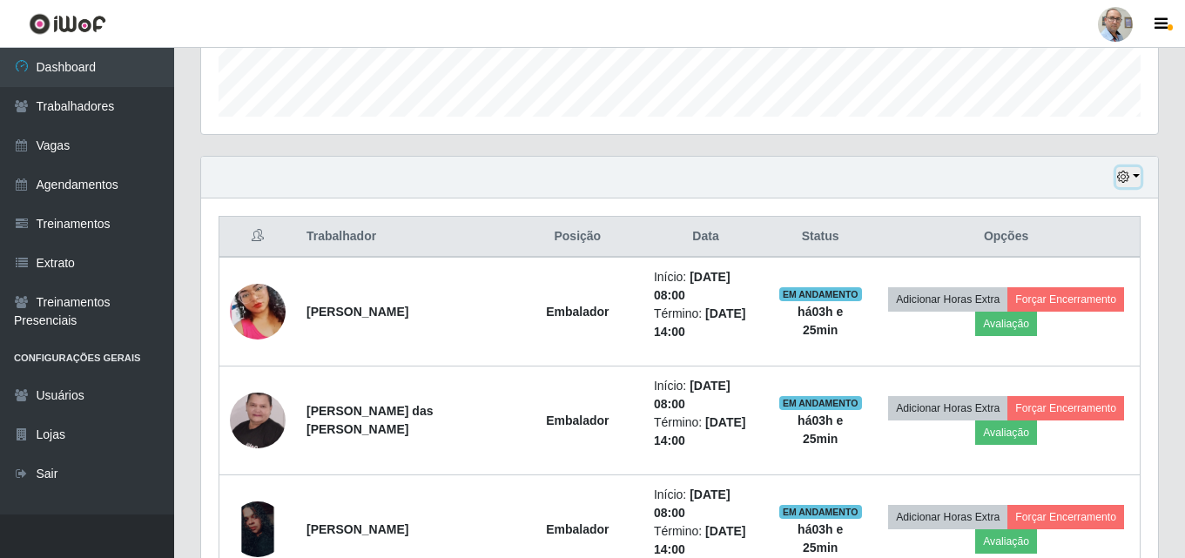
click at [1127, 181] on icon "button" at bounding box center [1123, 177] width 12 height 12
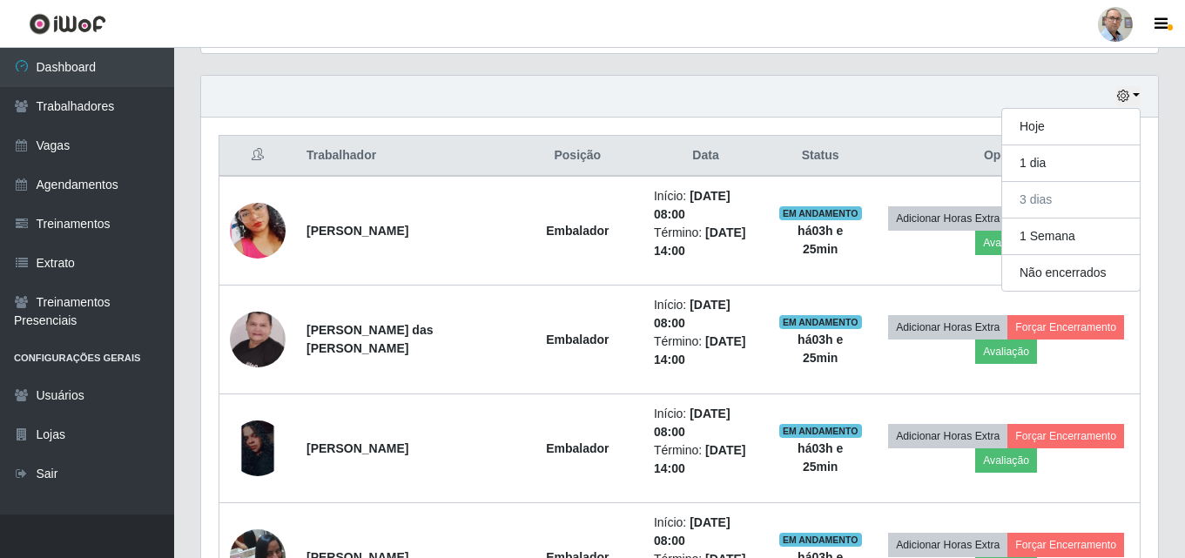
scroll to position [332, 0]
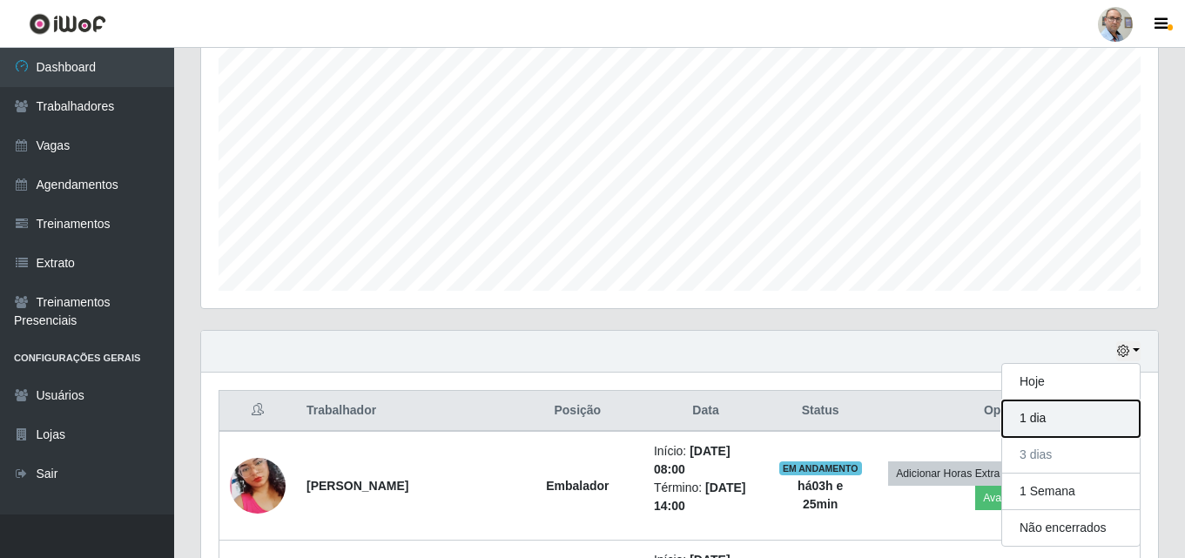
click at [1038, 423] on button "1 dia" at bounding box center [1071, 418] width 138 height 37
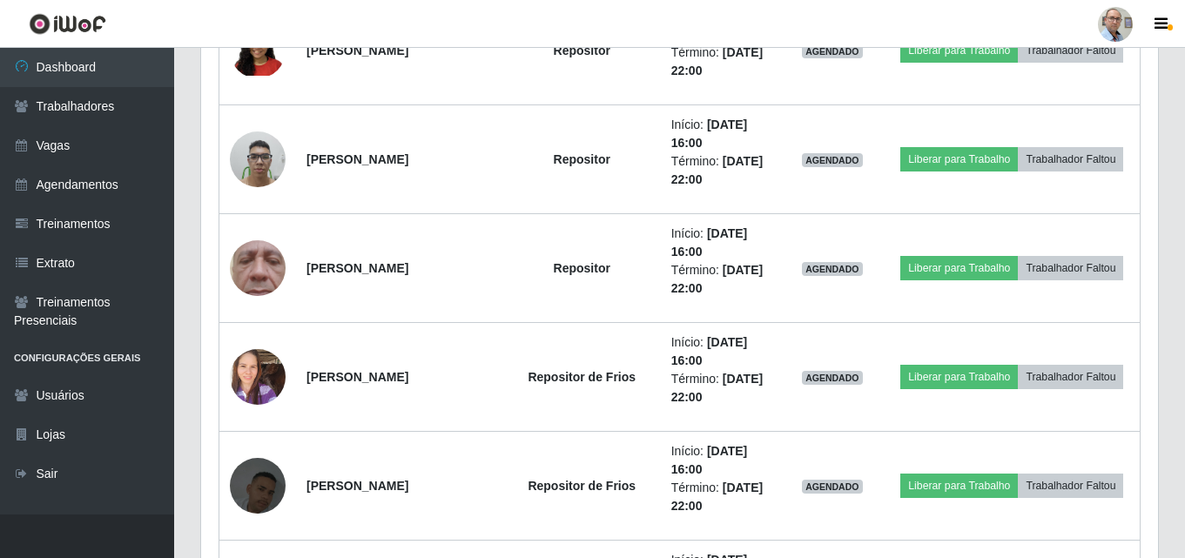
scroll to position [5294, 0]
